Goal: Task Accomplishment & Management: Use online tool/utility

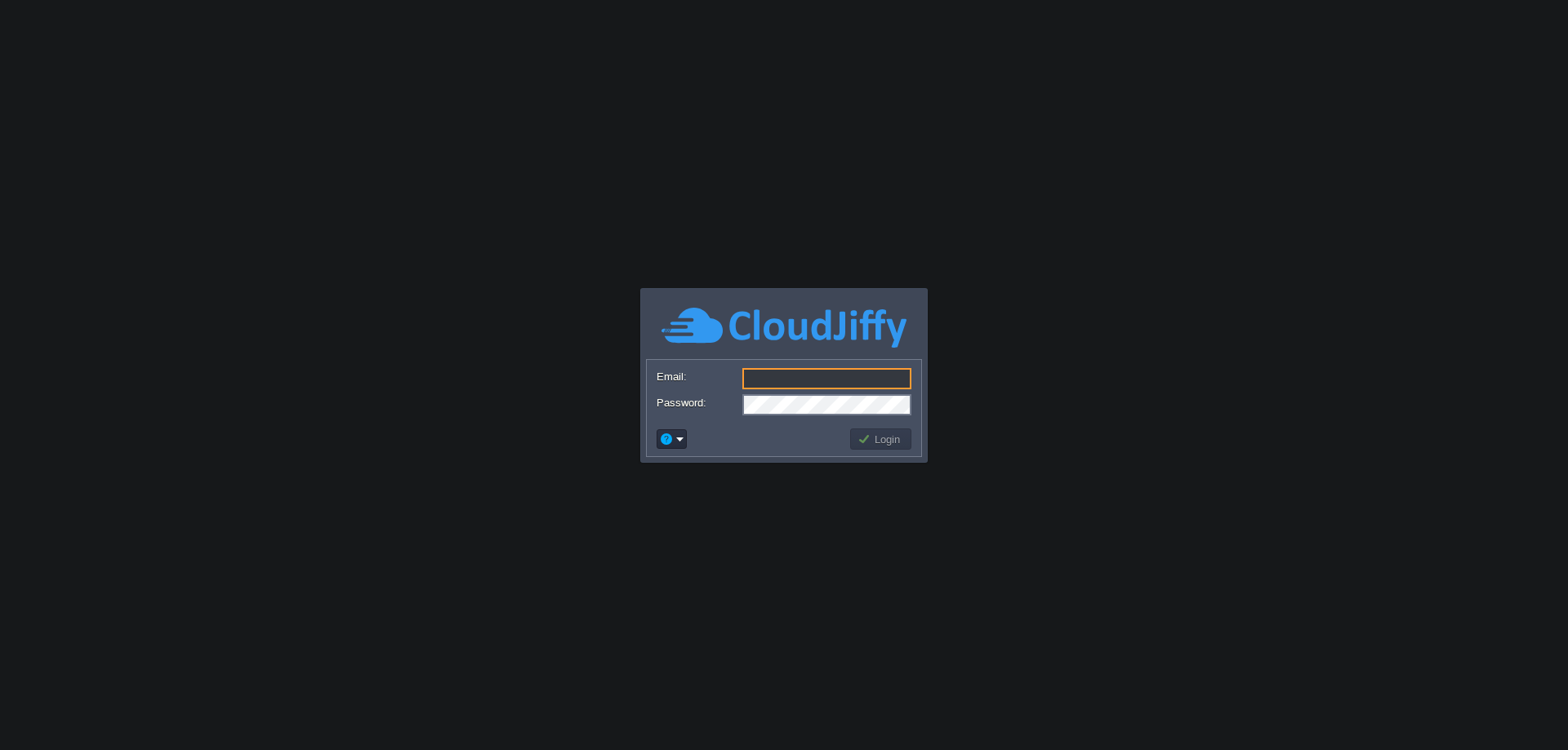
click at [786, 375] on input "Email:" at bounding box center [827, 379] width 169 height 22
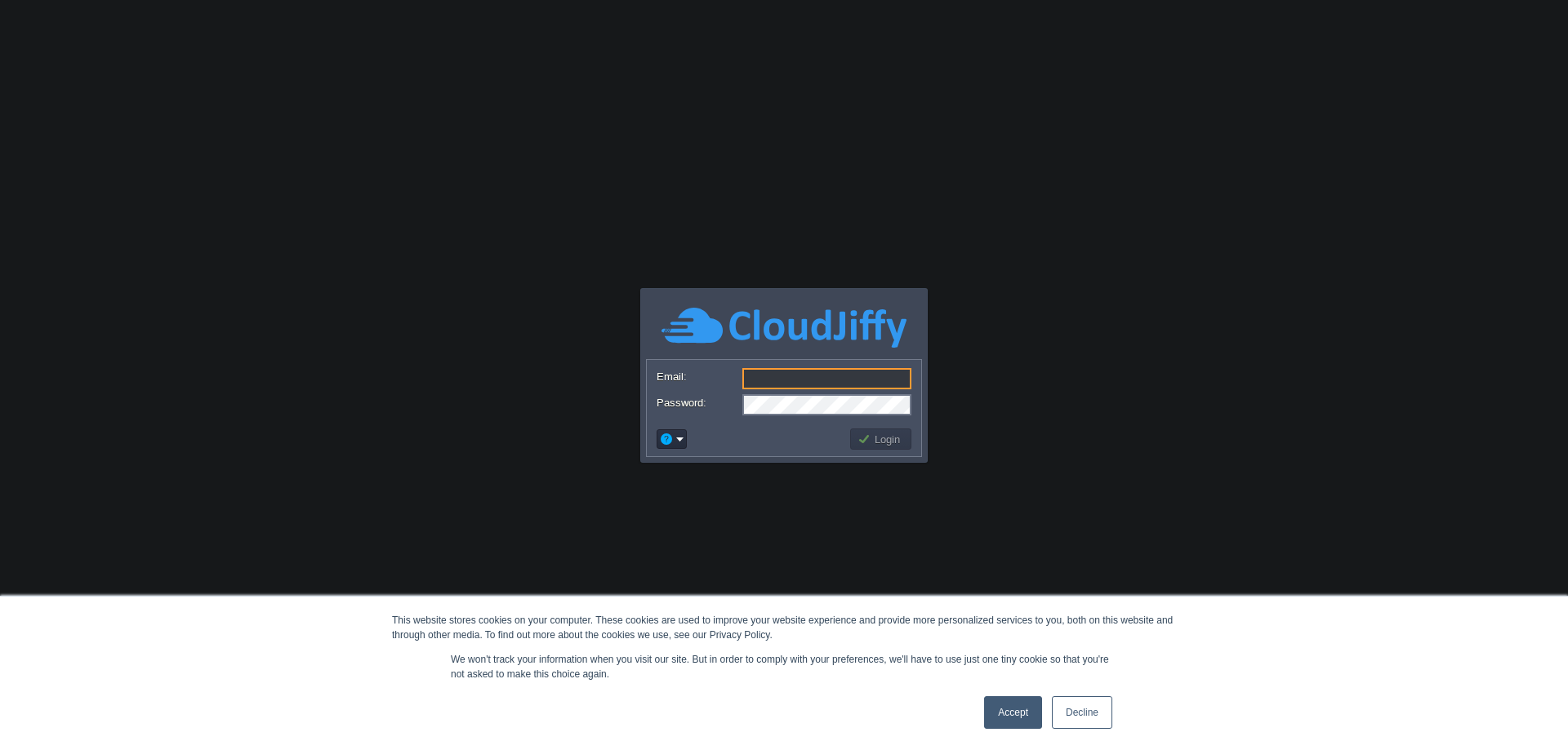
drag, startPoint x: 1010, startPoint y: 716, endPoint x: 968, endPoint y: 658, distance: 71.6
click at [1011, 716] on link "Accept" at bounding box center [1012, 713] width 58 height 33
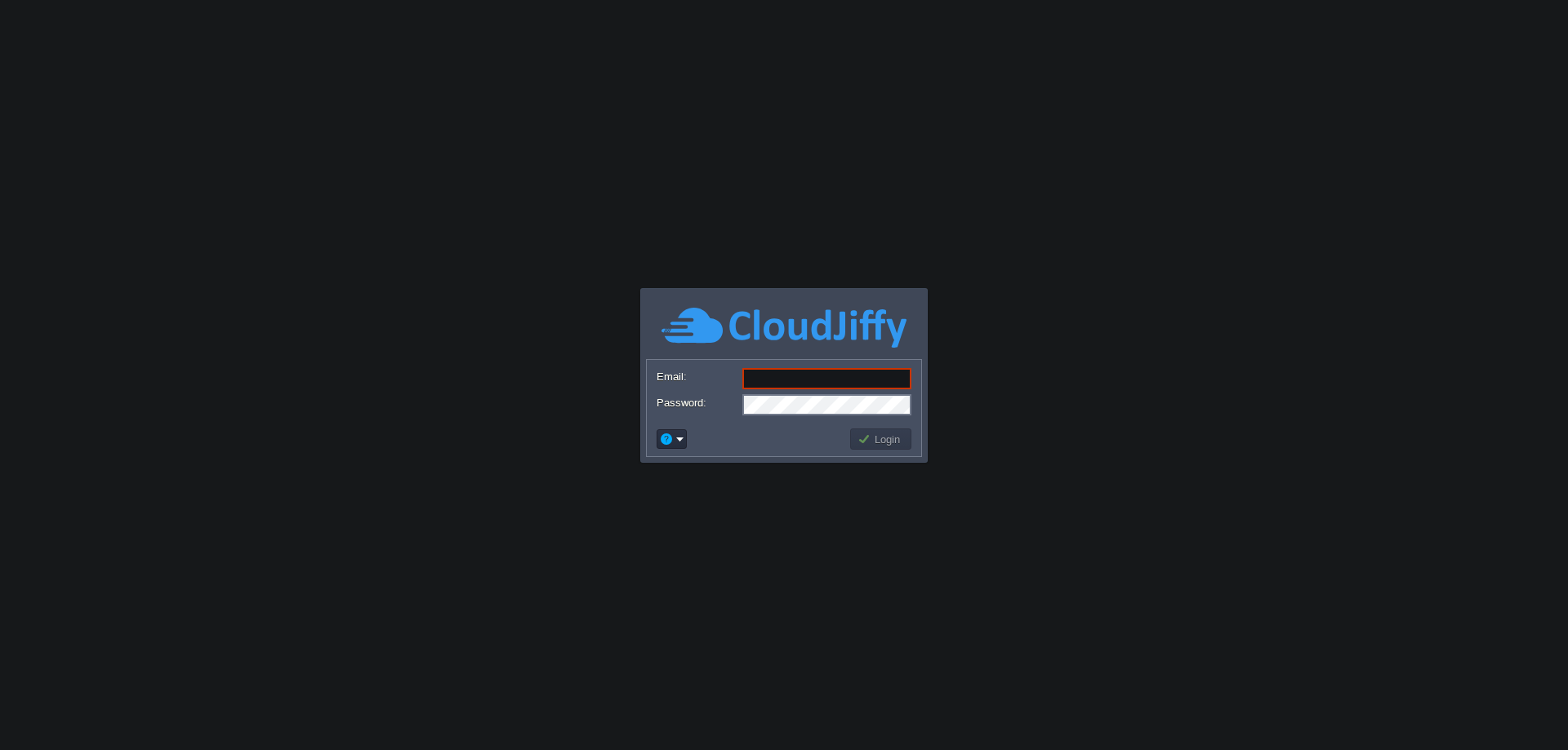
click at [785, 384] on input "Email:" at bounding box center [827, 379] width 169 height 22
paste input "[EMAIL_ADDRESS][DOMAIN_NAME]"
type input "[EMAIL_ADDRESS][DOMAIN_NAME]"
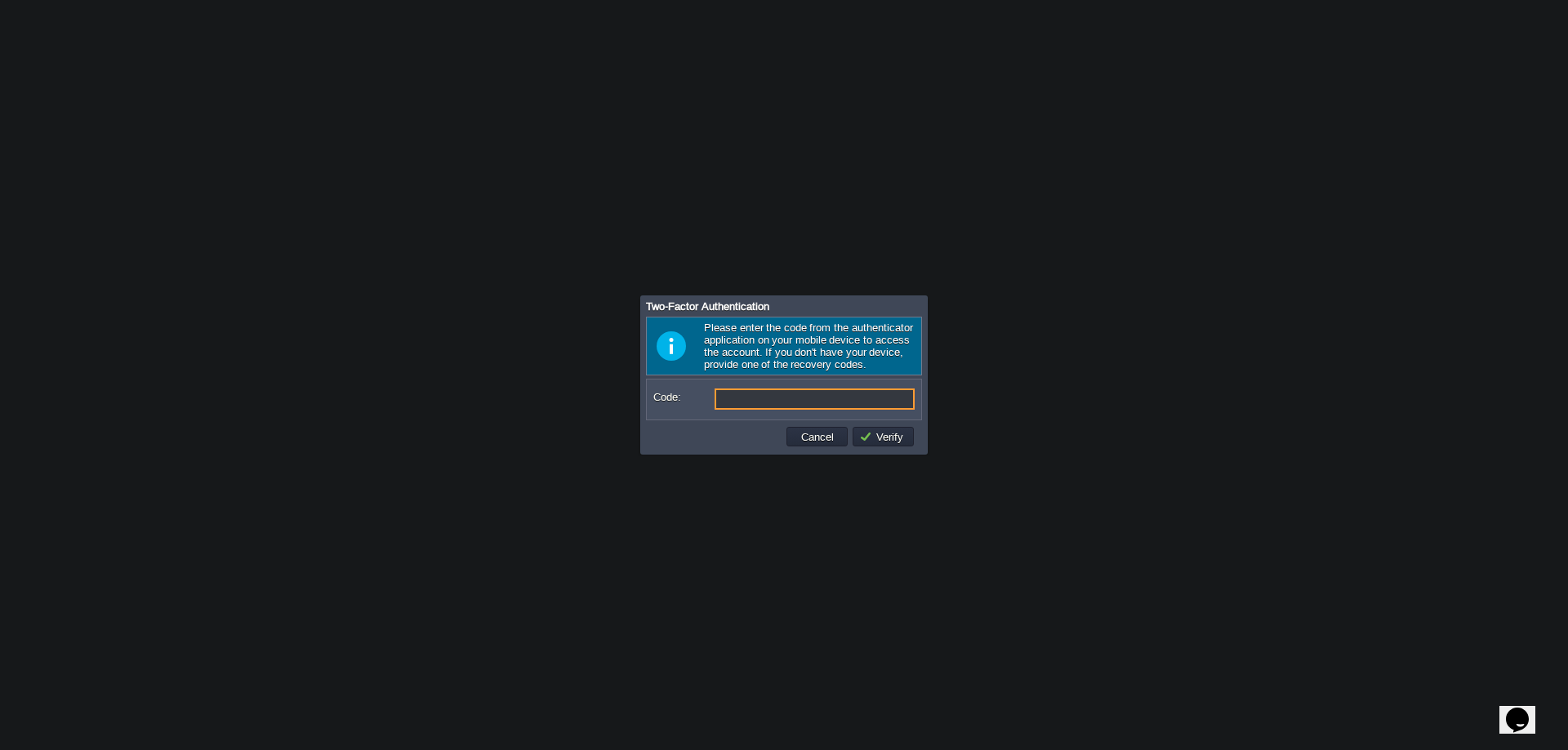
click at [744, 408] on input "Code:" at bounding box center [815, 399] width 200 height 22
type input "698418"
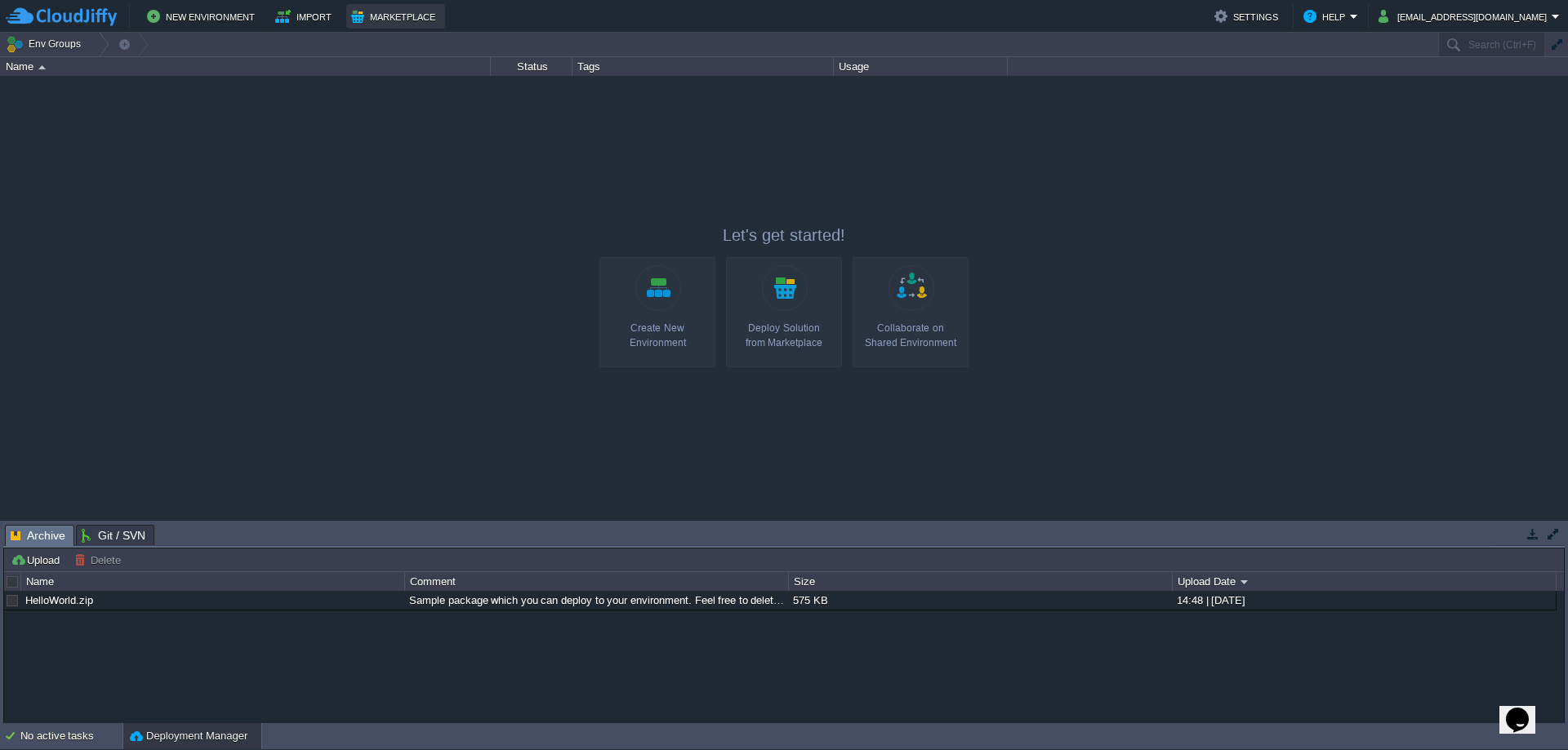
click at [369, 12] on button "Marketplace" at bounding box center [395, 16] width 89 height 20
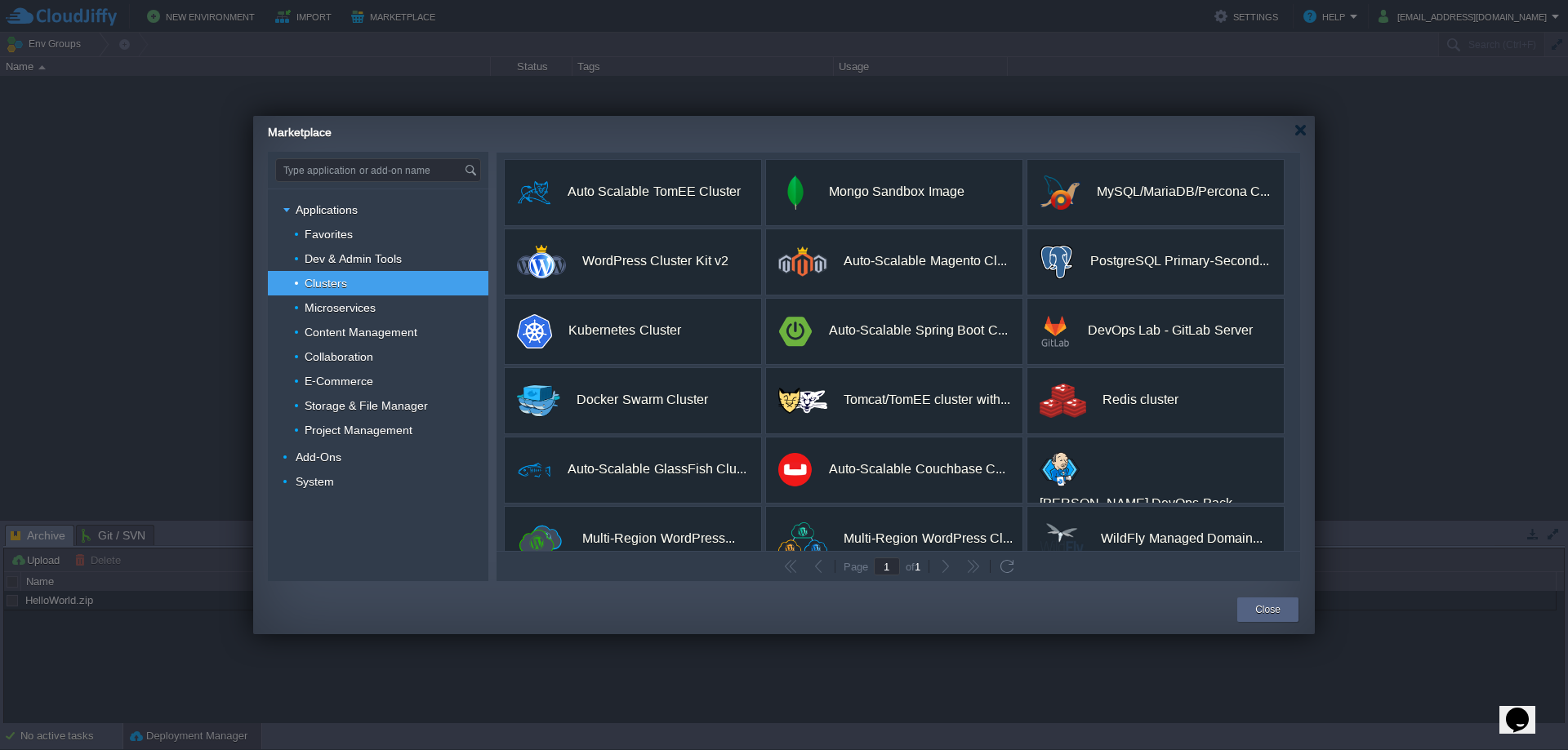
click at [347, 176] on input "Type application or add-on name" at bounding box center [370, 170] width 188 height 22
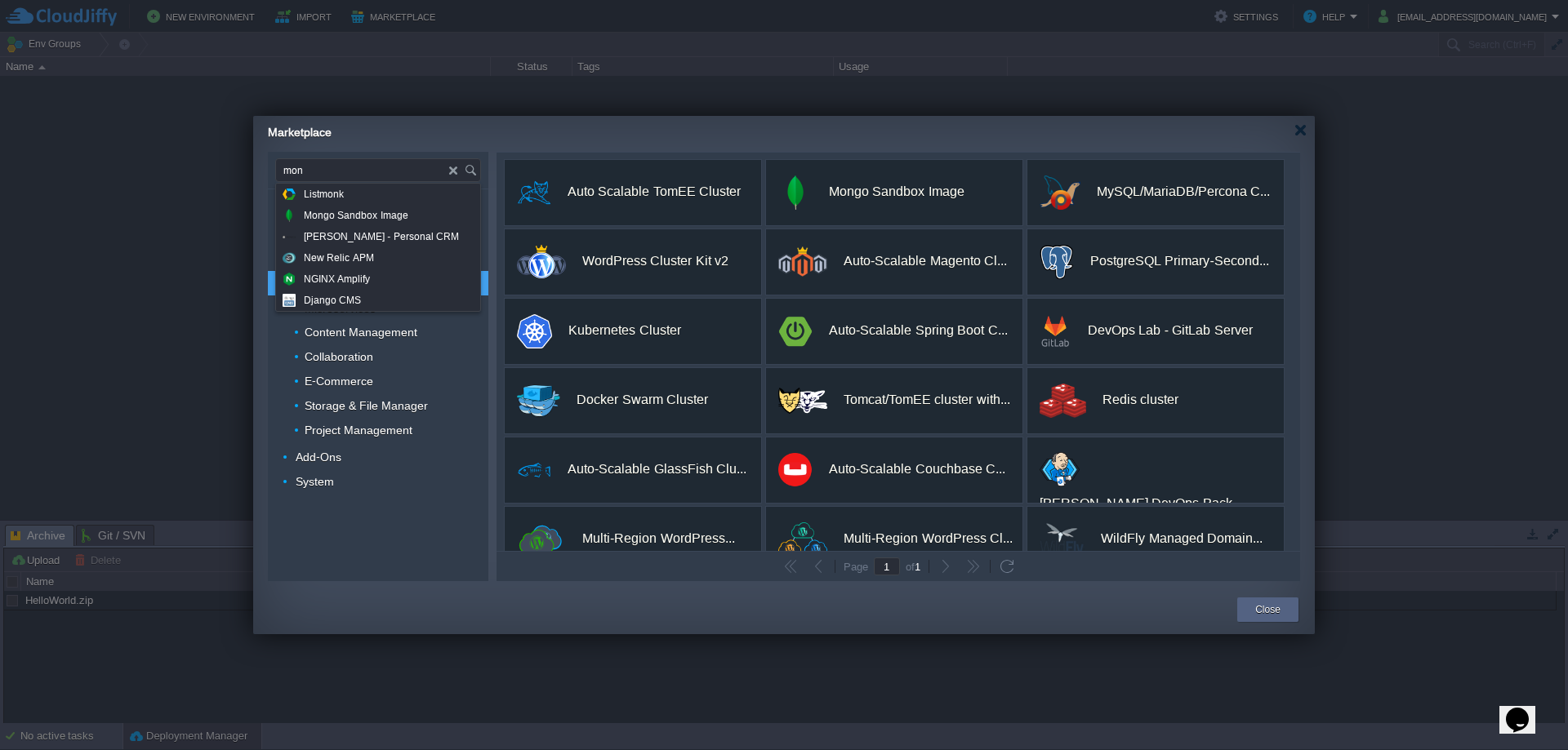
click at [402, 144] on div "Marketplace" at bounding box center [791, 130] width 1047 height 28
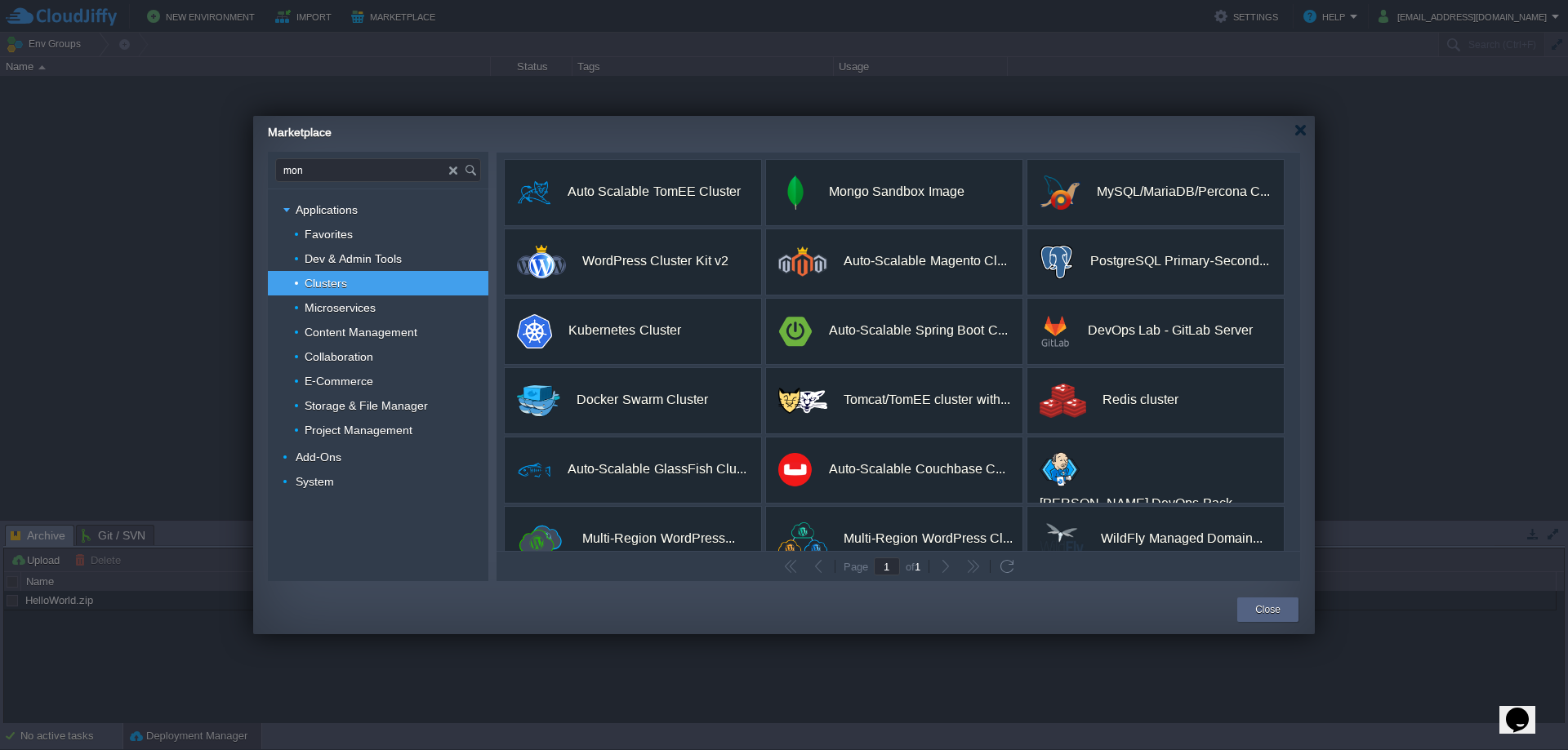
click at [365, 177] on input "mon" at bounding box center [362, 170] width 173 height 22
click at [364, 196] on span "Mongo Sandbox Image" at bounding box center [356, 194] width 104 height 22
type input "Type application or add-on name"
click at [1254, 611] on div "Close" at bounding box center [1268, 610] width 37 height 24
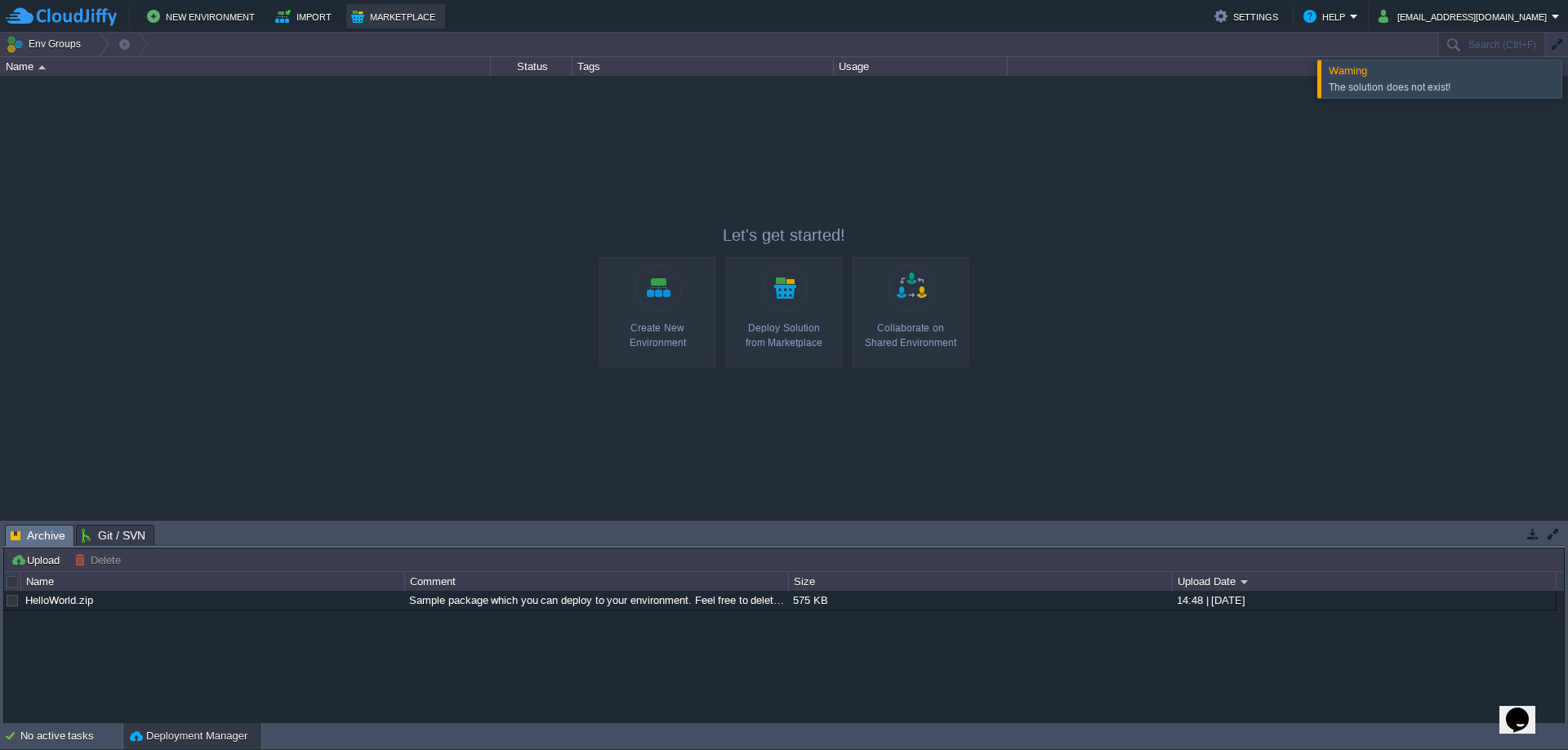
click at [373, 19] on button "Marketplace" at bounding box center [395, 16] width 89 height 20
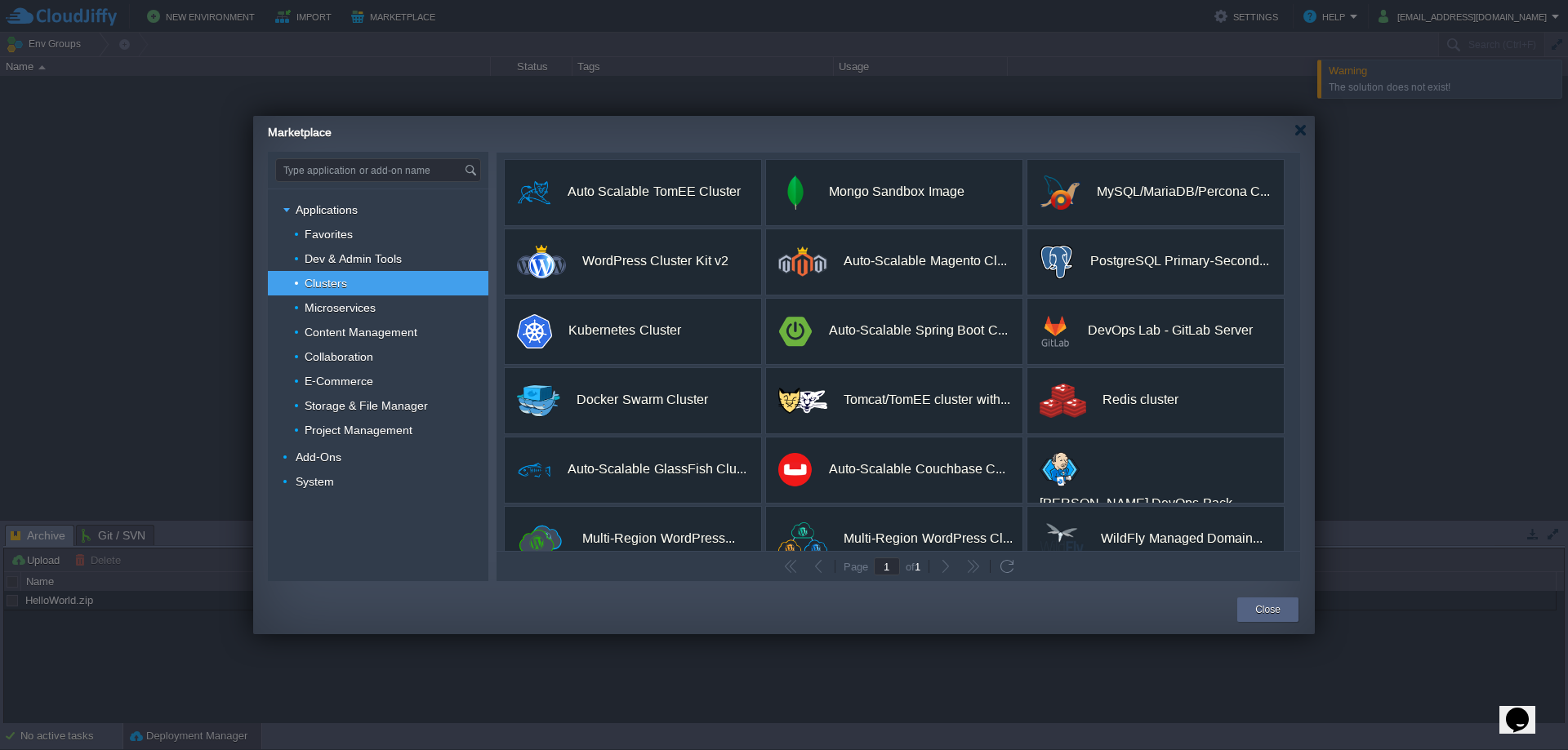
click at [339, 173] on input "Type application or add-on name" at bounding box center [370, 170] width 188 height 22
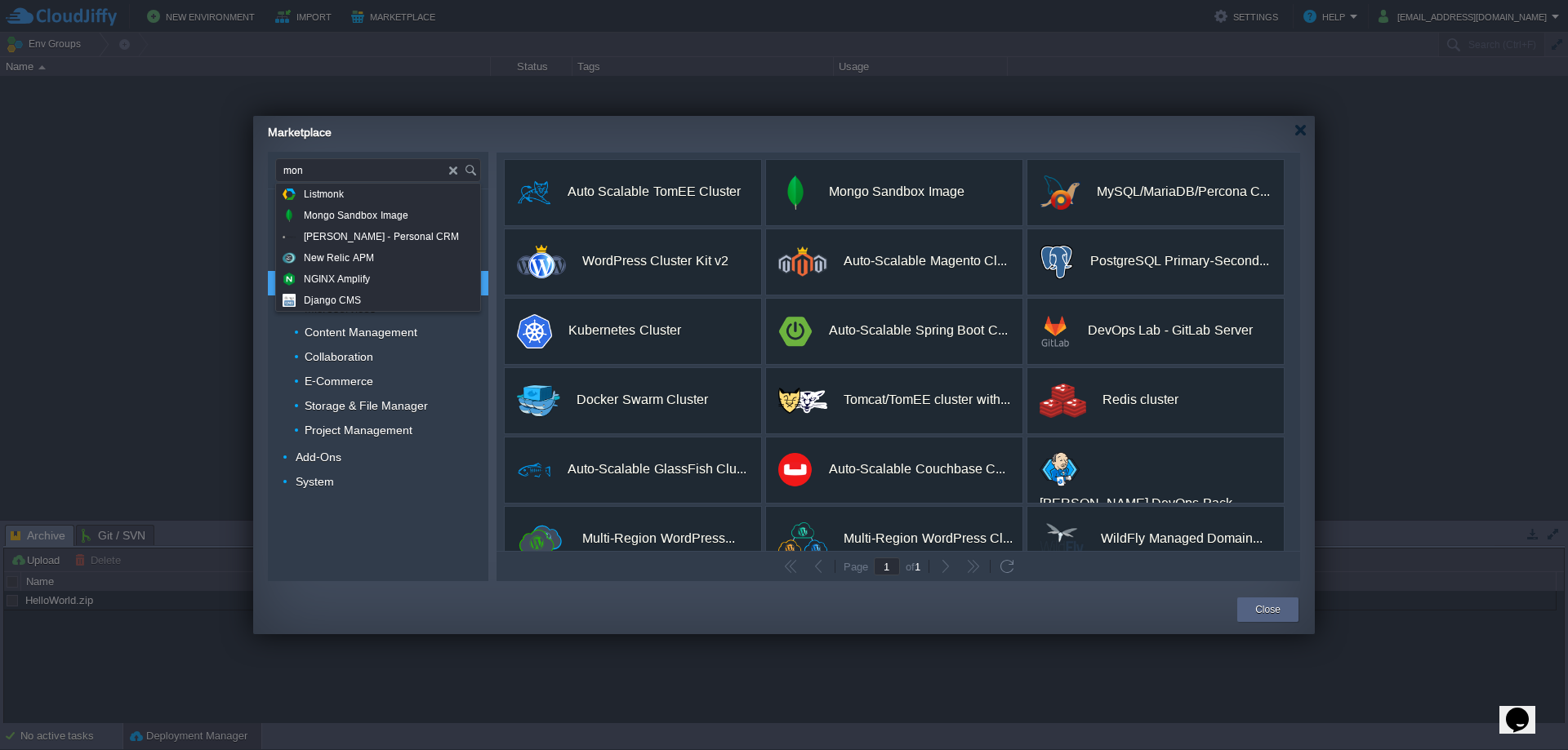
type input "mon"
click at [181, 129] on div at bounding box center [784, 375] width 1568 height 750
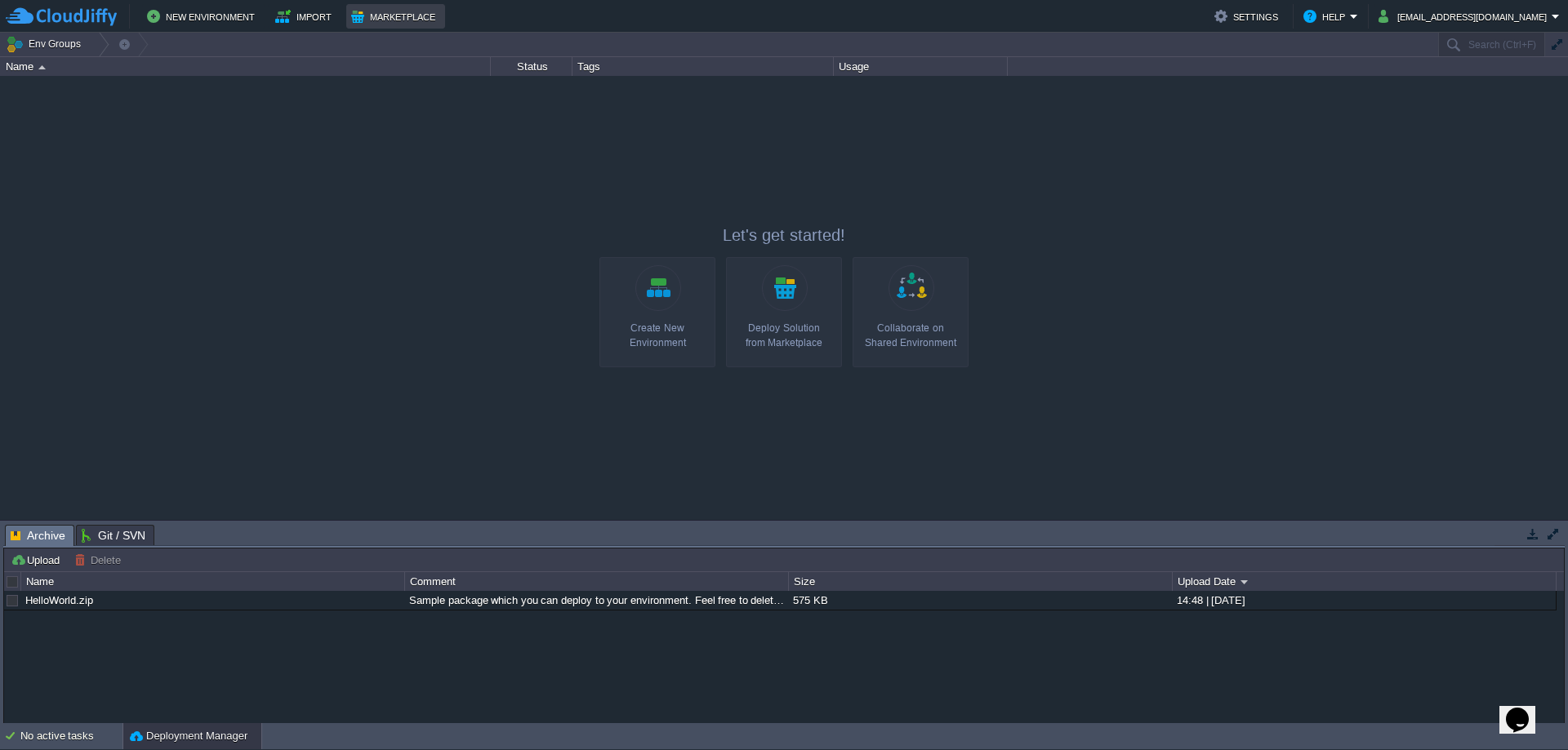
click at [401, 17] on button "Marketplace" at bounding box center [395, 16] width 89 height 20
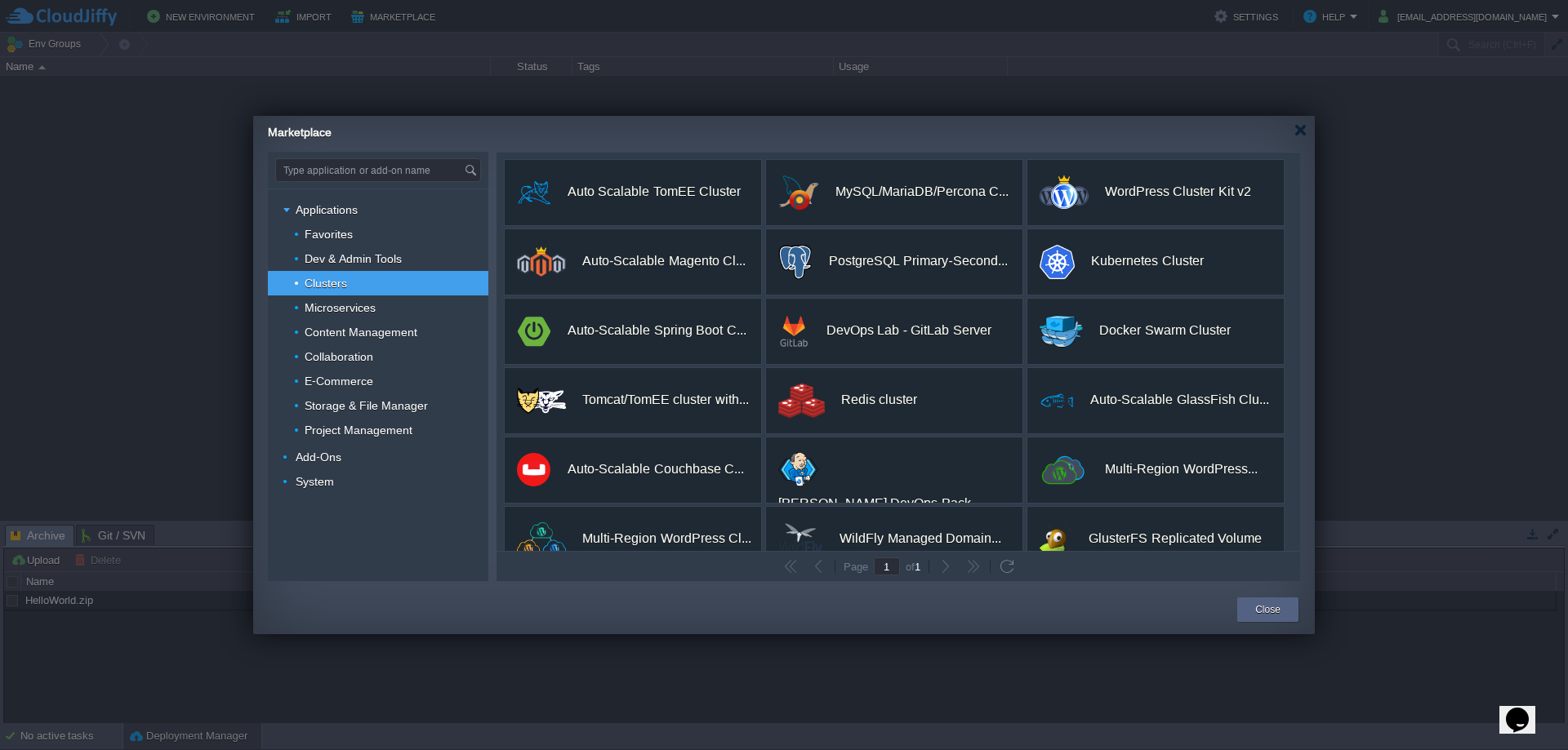
click at [354, 173] on input "Type application or add-on name" at bounding box center [370, 170] width 188 height 22
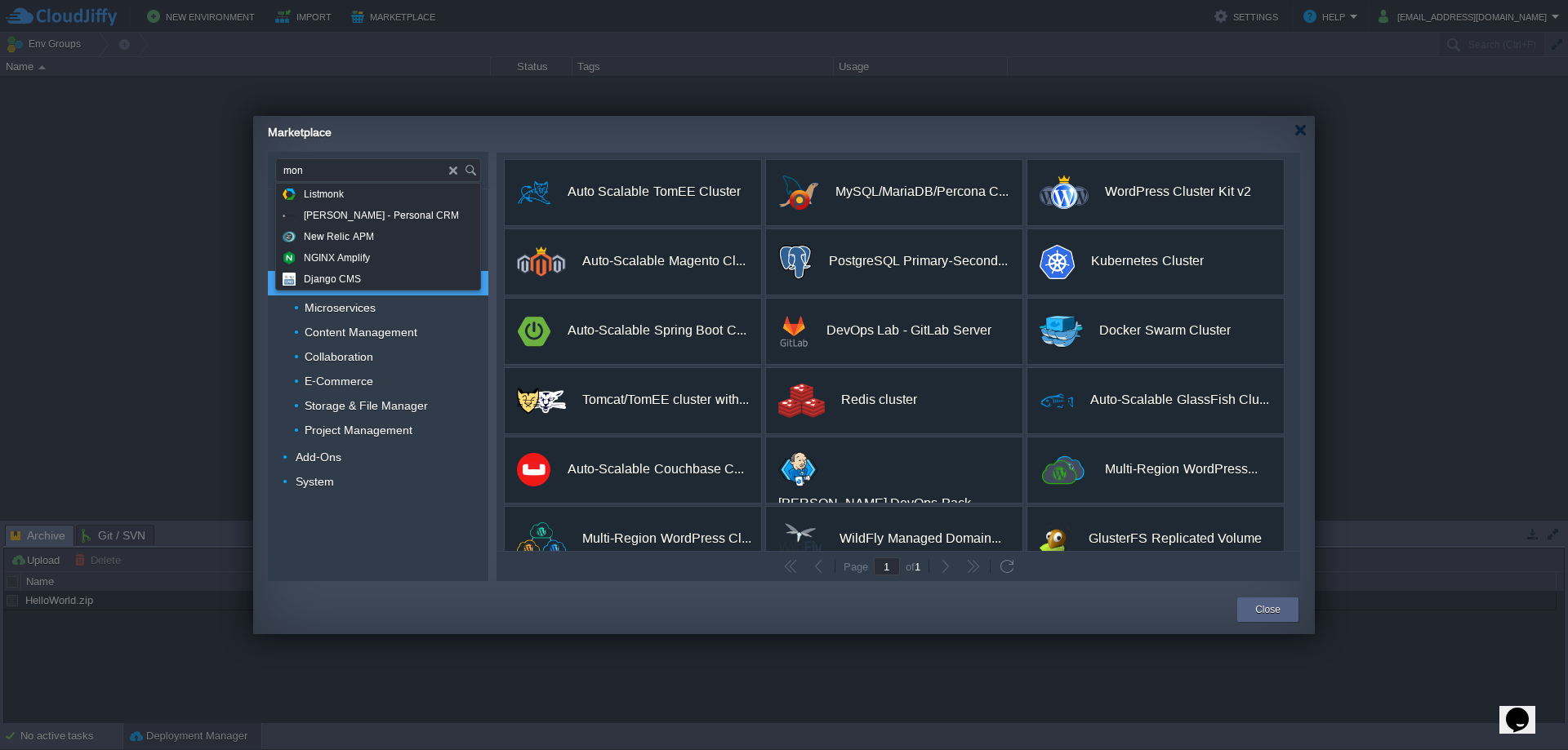
type input "mon"
click at [1063, 79] on div at bounding box center [784, 375] width 1568 height 750
